Goal: Complete application form

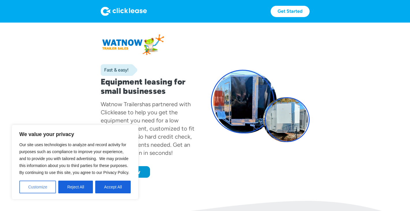
click at [43, 187] on button "Customize" at bounding box center [37, 186] width 37 height 13
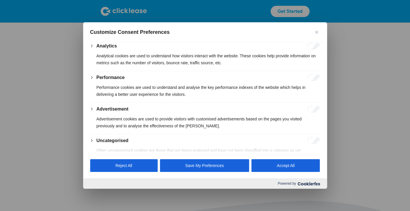
scroll to position [112, 0]
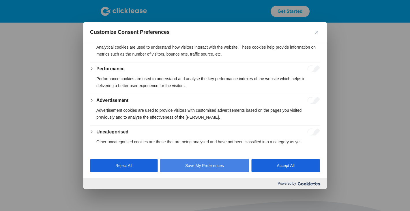
click at [195, 166] on button "Save My Preferences" at bounding box center [205, 165] width 90 height 13
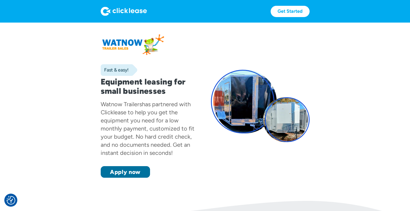
click at [133, 175] on link "Apply now" at bounding box center [125, 172] width 49 height 12
